Goal: Check status: Check status

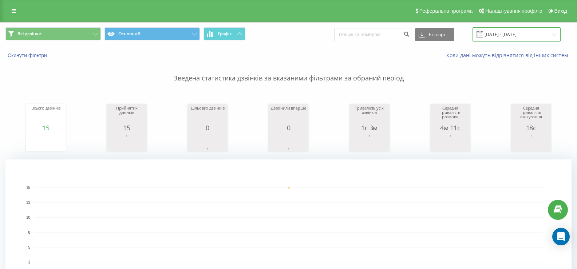
click at [483, 36] on input "[DATE] - [DATE]" at bounding box center [517, 34] width 88 height 14
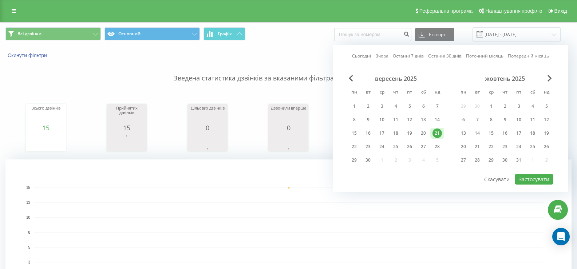
click at [367, 57] on link "Сьогодні" at bounding box center [361, 55] width 19 height 7
click at [541, 180] on button "Застосувати" at bounding box center [534, 179] width 39 height 11
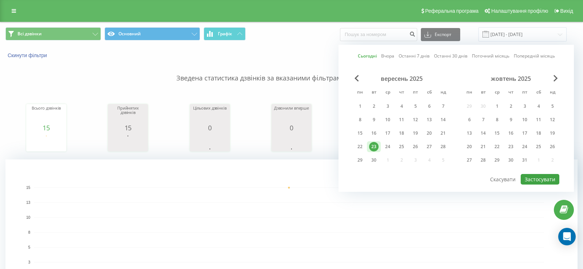
type input "[DATE] - [DATE]"
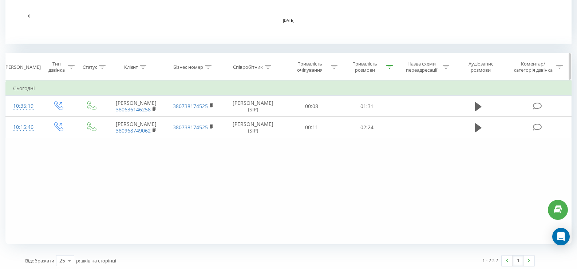
scroll to position [264, 0]
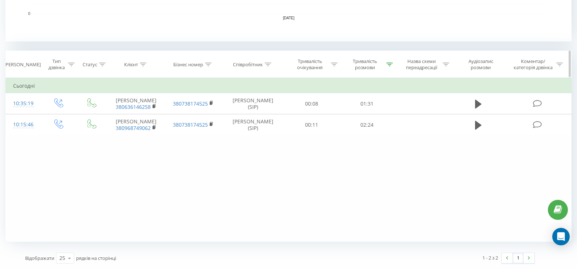
click at [387, 62] on div at bounding box center [389, 65] width 7 height 6
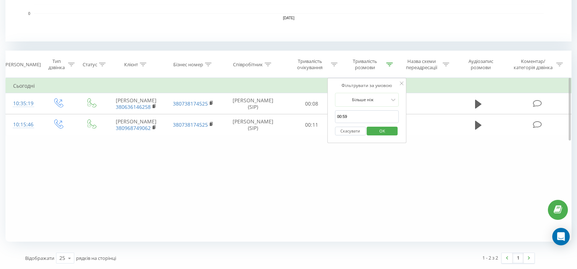
click at [356, 133] on button "Скасувати" at bounding box center [350, 131] width 31 height 9
